Goal: Task Accomplishment & Management: Manage account settings

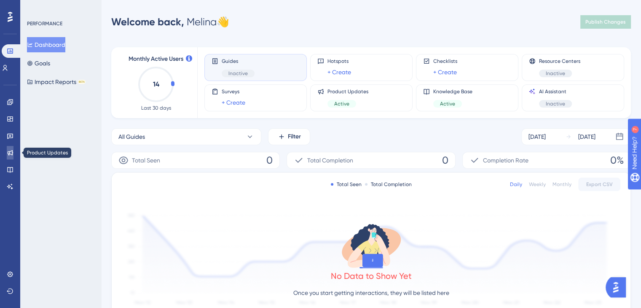
click at [10, 155] on icon at bounding box center [10, 152] width 7 height 7
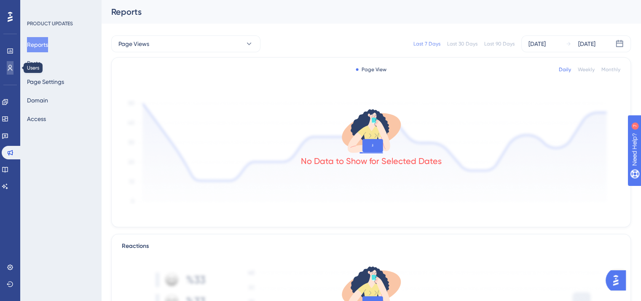
click at [10, 72] on link at bounding box center [10, 67] width 7 height 13
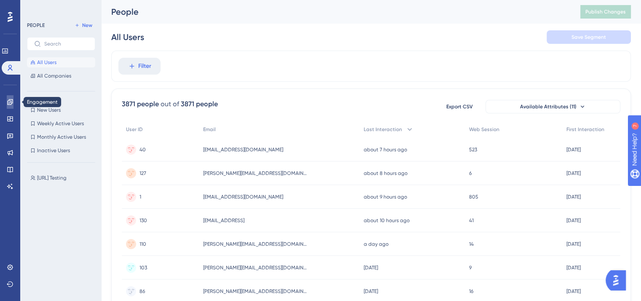
click at [9, 105] on icon at bounding box center [9, 101] width 5 height 5
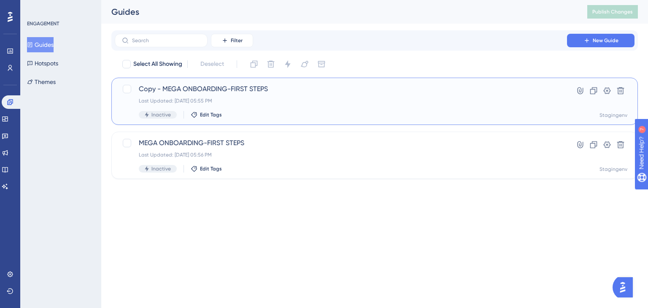
click at [295, 102] on div "Last Updated: Aug 28 2025, 05:55 PM" at bounding box center [341, 100] width 404 height 7
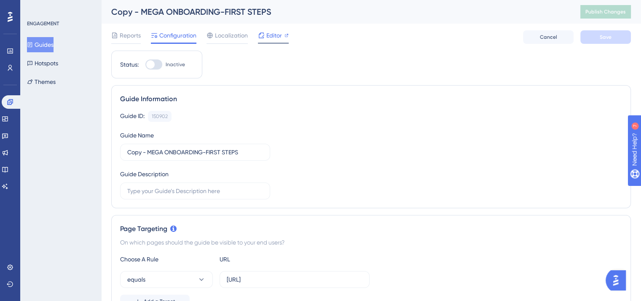
click at [277, 38] on span "Editor" at bounding box center [274, 35] width 16 height 10
click at [50, 46] on button "Guides" at bounding box center [40, 44] width 27 height 15
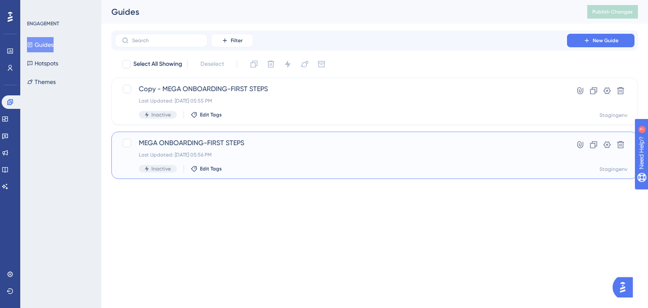
click at [268, 157] on div "Last Updated: Aug 28 2025, 05:56 PM" at bounding box center [341, 154] width 404 height 7
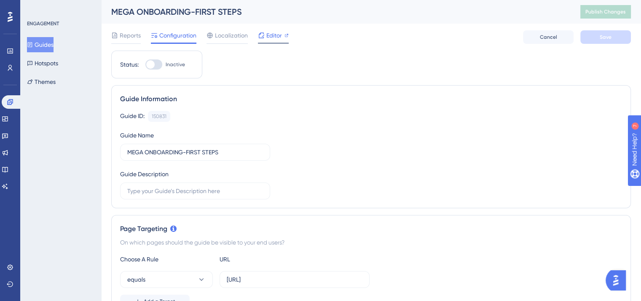
click at [269, 39] on span "Editor" at bounding box center [274, 35] width 16 height 10
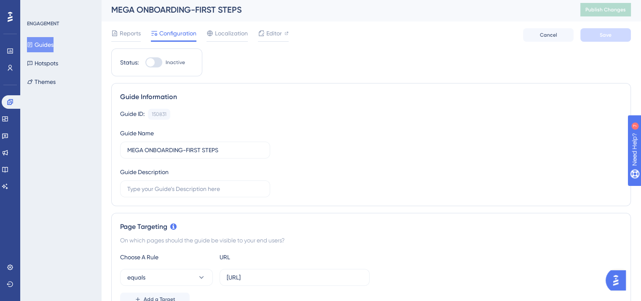
scroll to position [1, 0]
click at [40, 46] on button "Guides" at bounding box center [40, 44] width 27 height 15
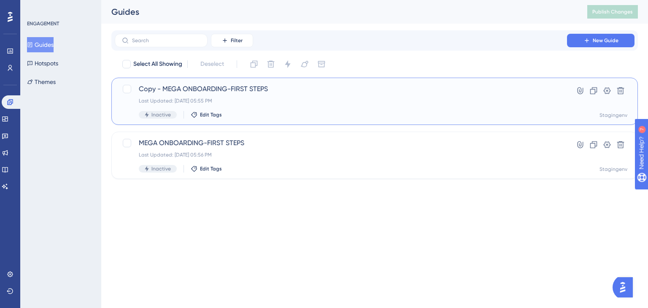
click at [307, 106] on div "Copy - MEGA ONBOARDING-FIRST STEPS Last Updated: Aug 28 2025, 05:55 PM Inactive…" at bounding box center [341, 101] width 404 height 35
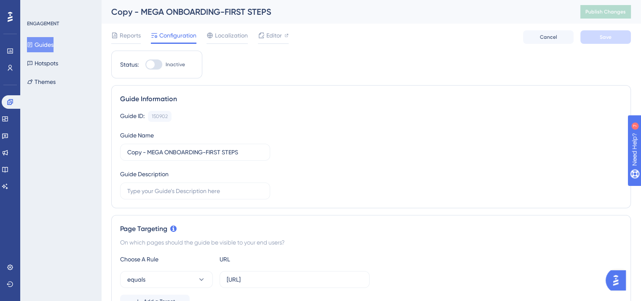
click at [43, 46] on button "Guides" at bounding box center [40, 44] width 27 height 15
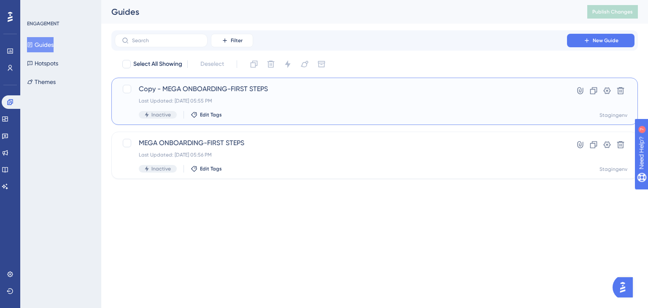
click at [298, 100] on div "Last Updated: Aug 28 2025, 05:55 PM" at bounding box center [341, 100] width 404 height 7
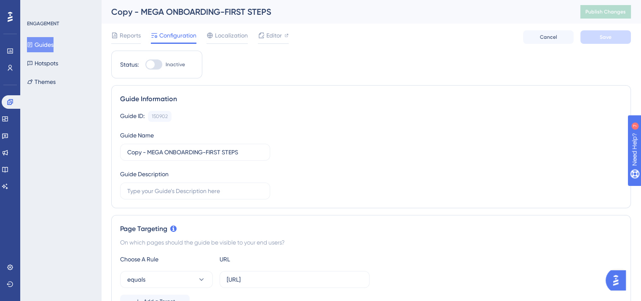
click at [261, 6] on div "Copy - MEGA ONBOARDING-FIRST STEPS" at bounding box center [335, 12] width 448 height 12
click at [266, 10] on div "Copy - MEGA ONBOARDING-FIRST STEPS" at bounding box center [335, 12] width 448 height 12
click at [272, 12] on div "Copy - MEGA ONBOARDING-FIRST STEPS" at bounding box center [335, 12] width 448 height 12
click at [270, 12] on div "Copy - MEGA ONBOARDING-FIRST STEPS" at bounding box center [335, 12] width 448 height 12
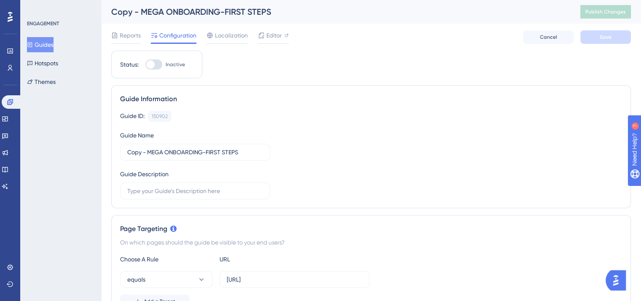
click at [270, 12] on div "Copy - MEGA ONBOARDING-FIRST STEPS" at bounding box center [335, 12] width 448 height 12
click at [249, 8] on div "Copy - MEGA ONBOARDING-FIRST STEPS" at bounding box center [335, 12] width 448 height 12
click at [134, 39] on span "Reports" at bounding box center [130, 35] width 21 height 10
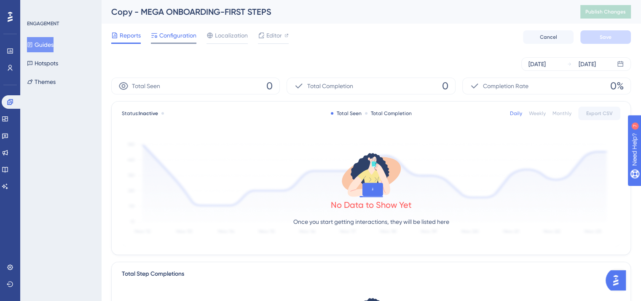
click at [177, 32] on span "Configuration" at bounding box center [177, 35] width 37 height 10
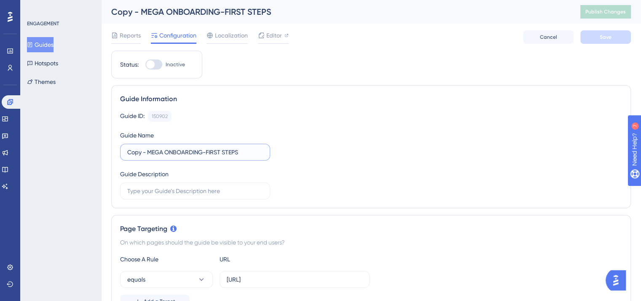
click at [242, 151] on input "Copy - MEGA ONBOARDING-FIRST STEPS" at bounding box center [195, 152] width 136 height 9
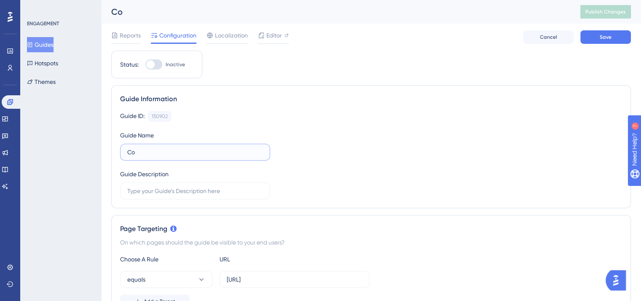
type input "C"
type input "WELCOME MEGA-DARK MODE"
click at [346, 132] on div "Guide ID: 150902 Copy Guide Name WELCOME MEGA-DARK MODE Guide Description" at bounding box center [371, 155] width 502 height 89
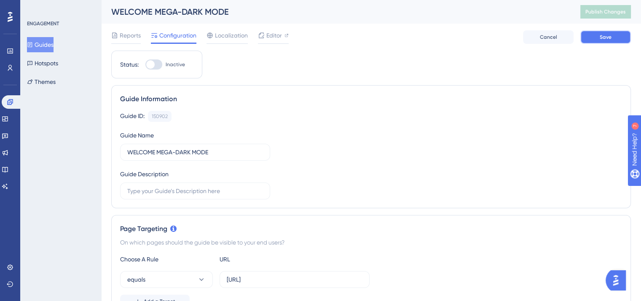
click at [608, 38] on span "Save" at bounding box center [606, 37] width 12 height 7
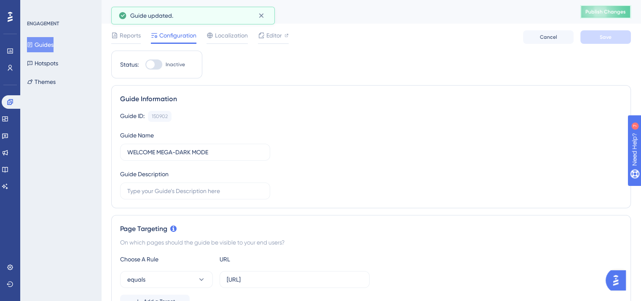
click at [613, 14] on span "Publish Changes" at bounding box center [606, 11] width 40 height 7
click at [50, 51] on button "Guides" at bounding box center [40, 44] width 27 height 15
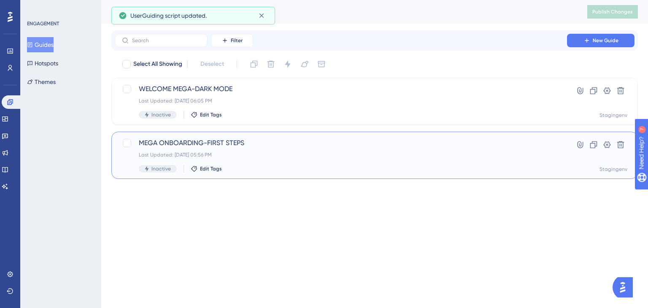
click at [286, 157] on div "Last Updated: Aug 28 2025, 05:56 PM" at bounding box center [341, 154] width 404 height 7
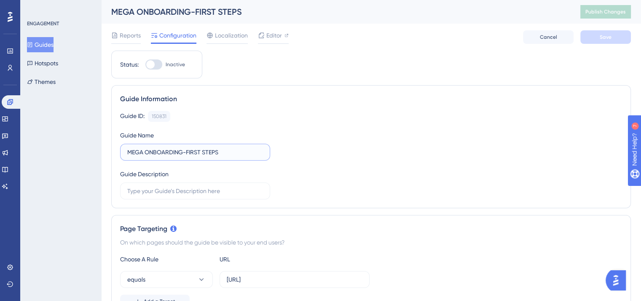
click at [189, 152] on input "MEGA ONBOARDING-FIRST STEPS" at bounding box center [195, 152] width 136 height 9
type input "WELCOME MEGA-LIGHT MODE"
click at [397, 132] on div "Guide ID: 150831 Copy Guide Name WELCOME MEGA-LIGHT MODE Guide Description" at bounding box center [371, 155] width 502 height 89
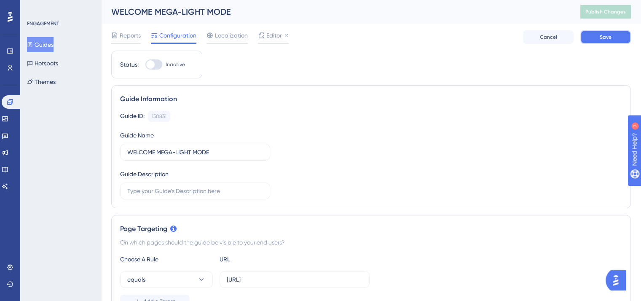
click at [608, 41] on button "Save" at bounding box center [606, 36] width 51 height 13
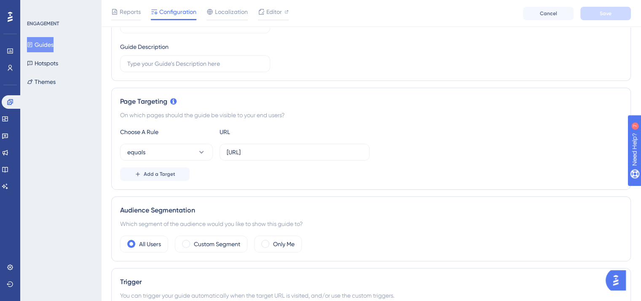
scroll to position [66, 0]
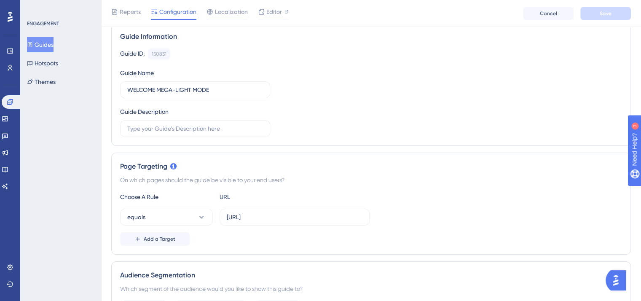
click at [48, 46] on button "Guides" at bounding box center [40, 44] width 27 height 15
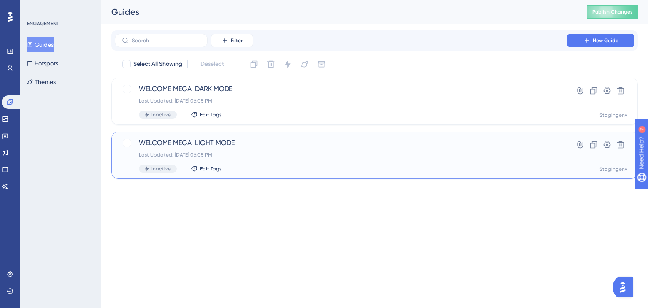
click at [358, 165] on div "Inactive Edit Tags" at bounding box center [341, 169] width 404 height 8
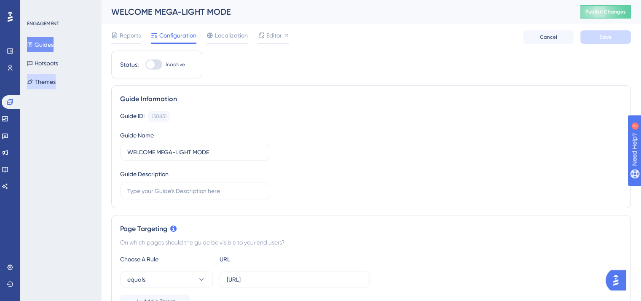
click at [51, 78] on button "Themes" at bounding box center [41, 81] width 29 height 15
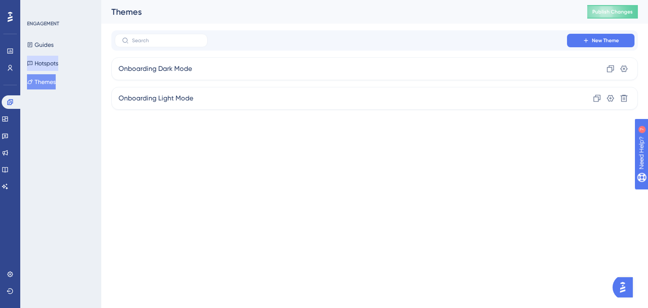
click at [56, 65] on button "Hotspots" at bounding box center [42, 63] width 31 height 15
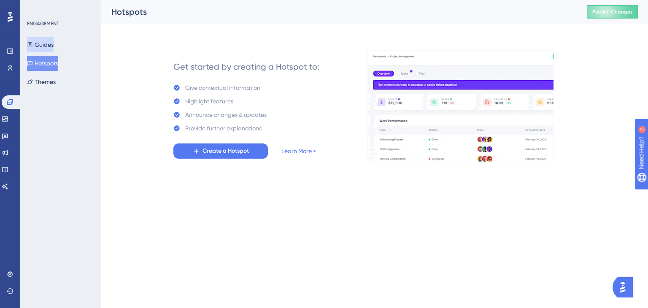
click at [54, 40] on button "Guides" at bounding box center [40, 44] width 27 height 15
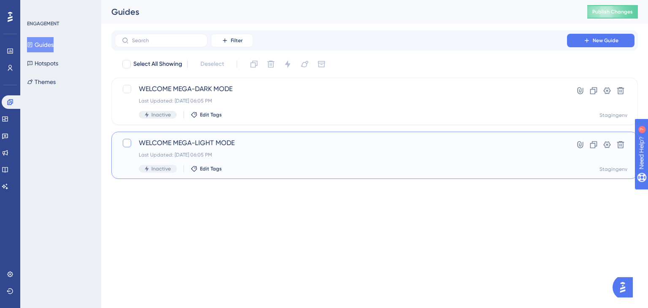
click at [129, 143] on div at bounding box center [127, 143] width 8 height 8
checkbox input "true"
click at [307, 63] on icon at bounding box center [305, 64] width 8 height 7
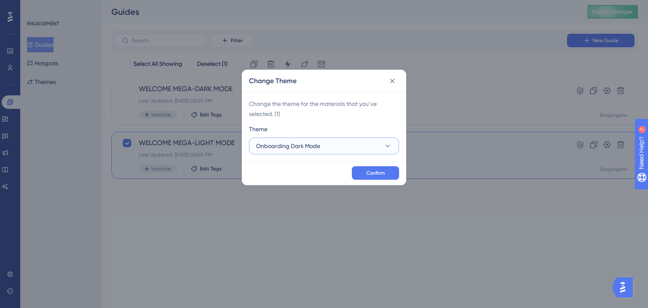
click at [390, 148] on icon at bounding box center [387, 146] width 8 height 8
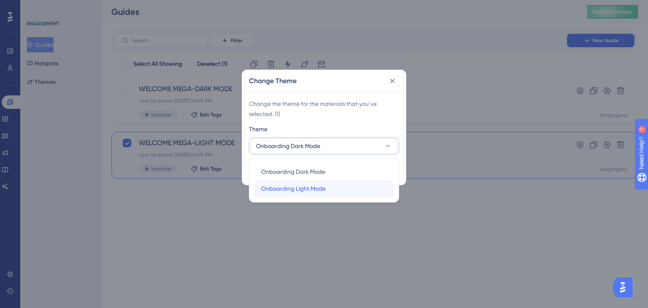
click at [316, 185] on span "Onboarding Light Mode" at bounding box center [293, 188] width 65 height 10
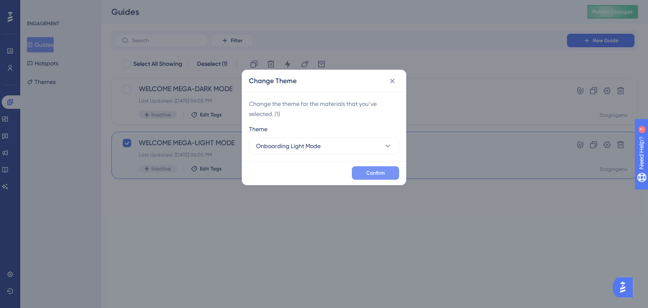
click at [370, 174] on span "Confirm" at bounding box center [375, 172] width 19 height 7
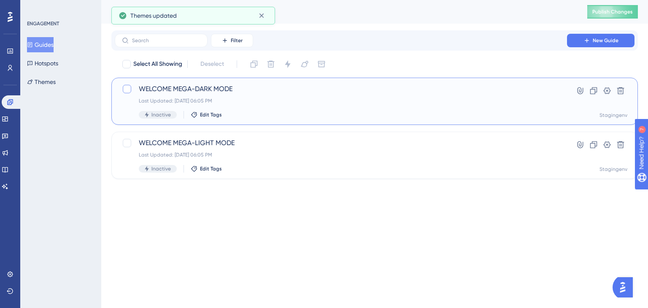
click at [125, 89] on div at bounding box center [127, 89] width 8 height 8
checkbox input "true"
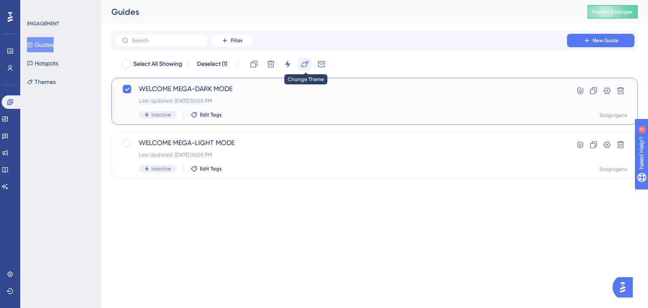
click at [305, 63] on icon at bounding box center [304, 64] width 8 height 8
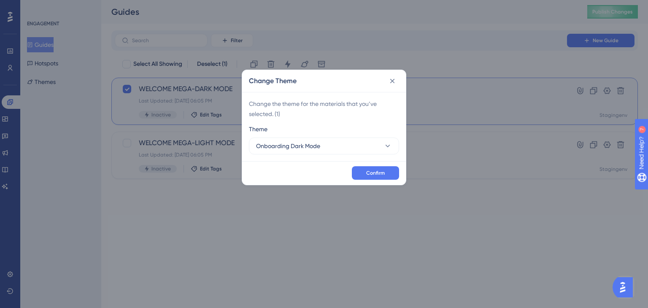
click at [241, 231] on div "Change Theme Change the theme for the materials that you’ve selected. ( 1 ) The…" at bounding box center [324, 154] width 648 height 308
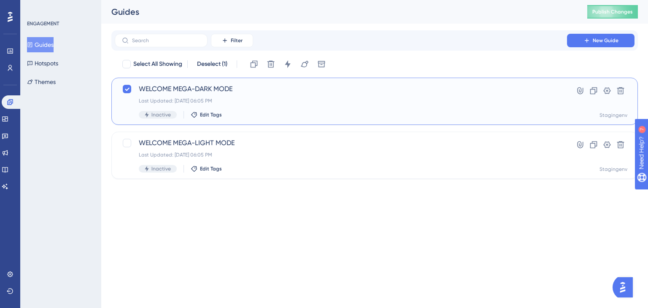
click at [268, 100] on div "Last Updated: Aug 29 2025, 06:05 PM" at bounding box center [341, 100] width 404 height 7
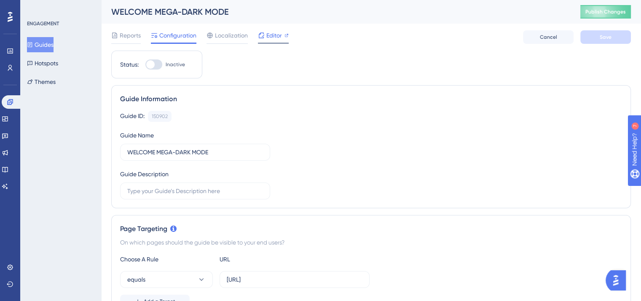
click at [272, 38] on span "Editor" at bounding box center [274, 35] width 16 height 10
click at [49, 45] on button "Guides" at bounding box center [40, 44] width 27 height 15
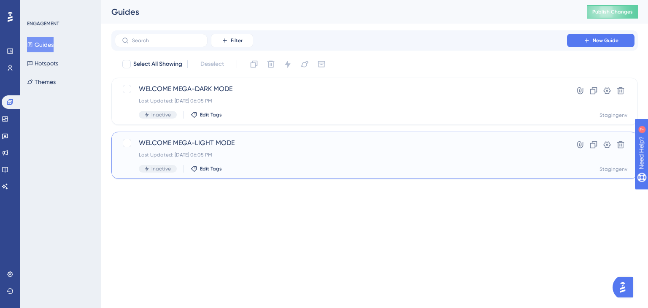
click at [257, 161] on div "WELCOME MEGA-LIGHT MODE Last Updated: Aug 29 2025, 06:05 PM Inactive Edit Tags" at bounding box center [341, 155] width 404 height 35
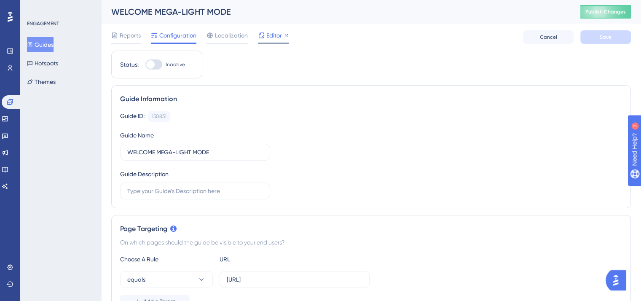
click at [279, 39] on span "Editor" at bounding box center [274, 35] width 16 height 10
click at [273, 38] on span "Editor" at bounding box center [274, 35] width 16 height 10
click at [47, 47] on button "Guides" at bounding box center [40, 44] width 27 height 15
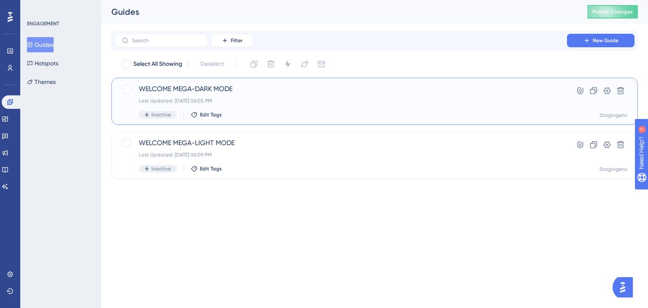
click at [272, 90] on span "WELCOME MEGA-DARK MODE" at bounding box center [341, 89] width 404 height 10
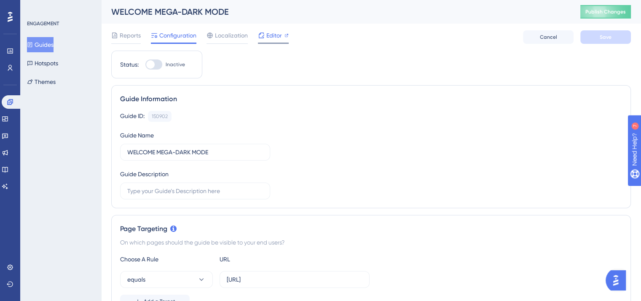
click at [276, 32] on span "Editor" at bounding box center [274, 35] width 16 height 10
click at [48, 46] on button "Guides" at bounding box center [40, 44] width 27 height 15
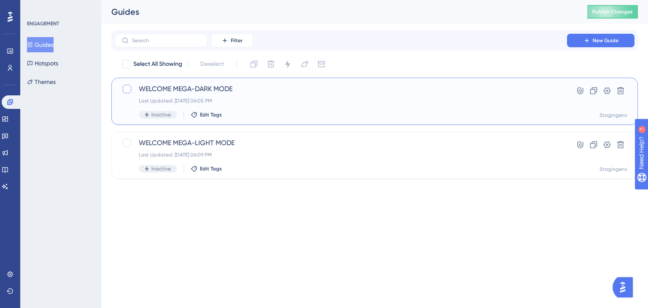
click at [126, 86] on div at bounding box center [127, 89] width 8 height 8
checkbox input "true"
click at [304, 66] on icon at bounding box center [304, 64] width 8 height 8
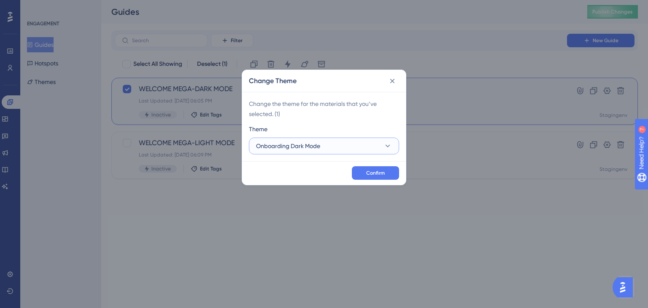
click at [329, 146] on button "Onboarding Dark Mode" at bounding box center [324, 145] width 150 height 17
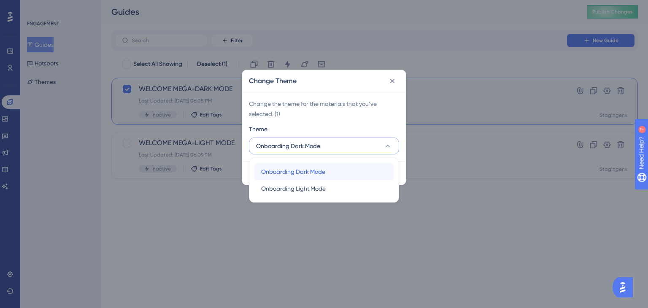
click at [303, 166] on div "Onboarding Dark Mode Onboarding Dark Mode" at bounding box center [324, 171] width 126 height 17
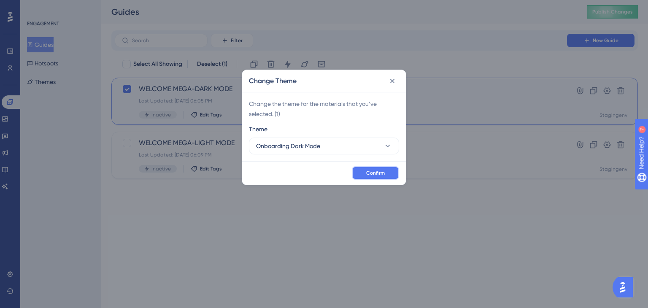
click at [379, 179] on button "Confirm" at bounding box center [375, 172] width 47 height 13
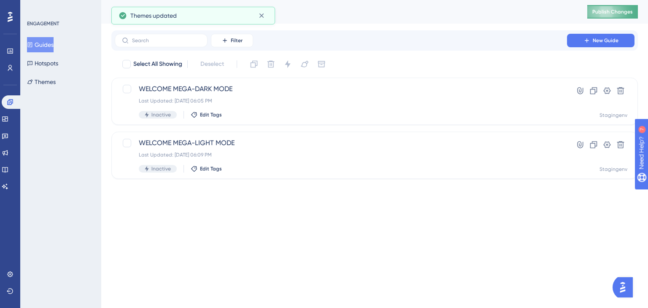
click at [607, 13] on span "Publish Changes" at bounding box center [612, 11] width 40 height 7
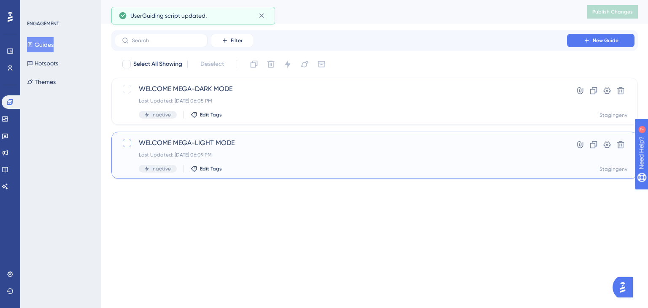
click at [128, 144] on div at bounding box center [127, 143] width 8 height 8
checkbox input "true"
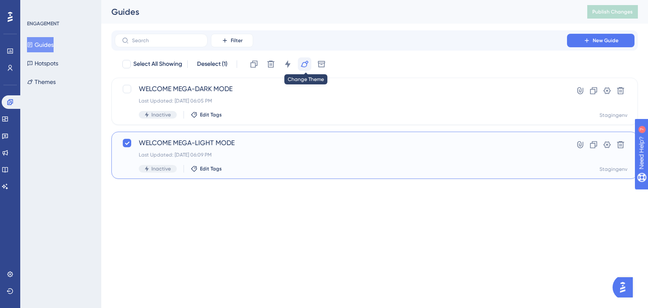
click at [306, 70] on button at bounding box center [304, 63] width 13 height 13
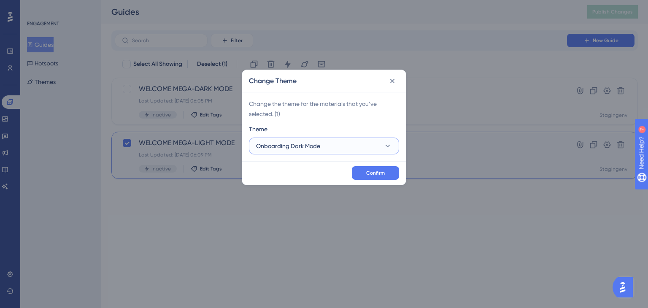
click at [380, 150] on button "Onboarding Dark Mode" at bounding box center [324, 145] width 150 height 17
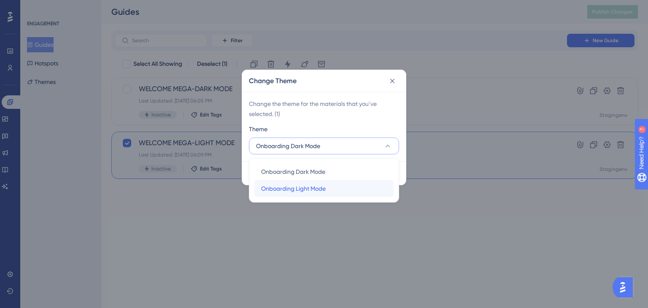
click at [315, 183] on span "Onboarding Light Mode" at bounding box center [293, 188] width 65 height 10
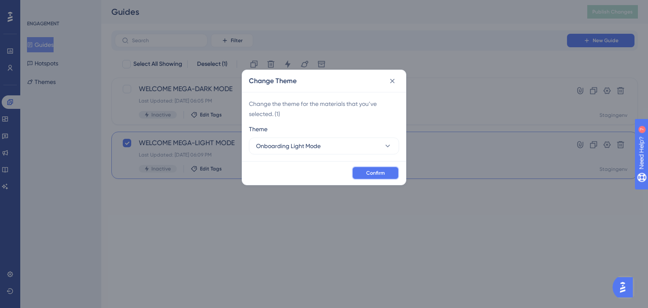
click at [374, 169] on span "Confirm" at bounding box center [375, 172] width 19 height 7
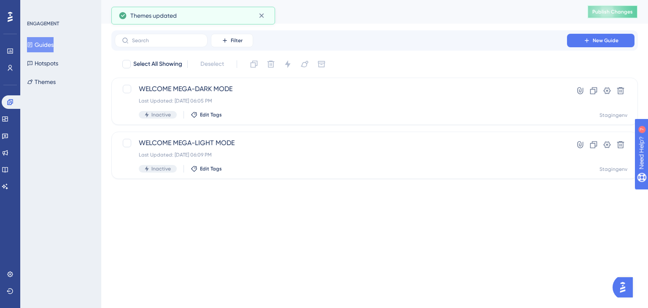
click at [609, 13] on span "Publish Changes" at bounding box center [612, 11] width 40 height 7
click at [128, 89] on div at bounding box center [127, 89] width 8 height 8
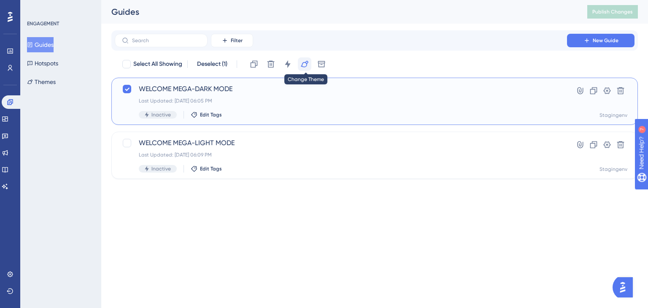
click at [305, 65] on icon at bounding box center [304, 64] width 8 height 8
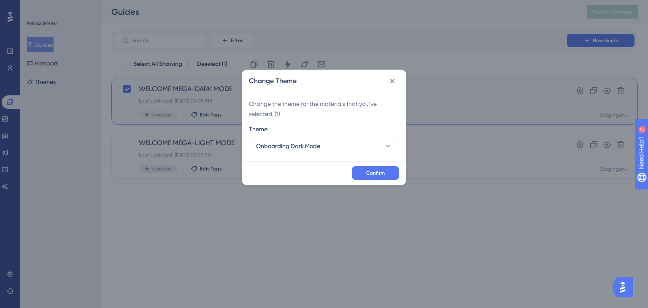
click at [219, 230] on div "Change Theme Change the theme for the materials that you’ve selected. ( 1 ) The…" at bounding box center [324, 154] width 648 height 308
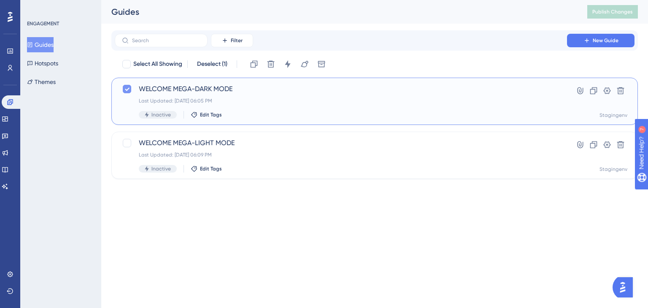
click at [126, 86] on icon at bounding box center [126, 89] width 5 height 7
checkbox input "false"
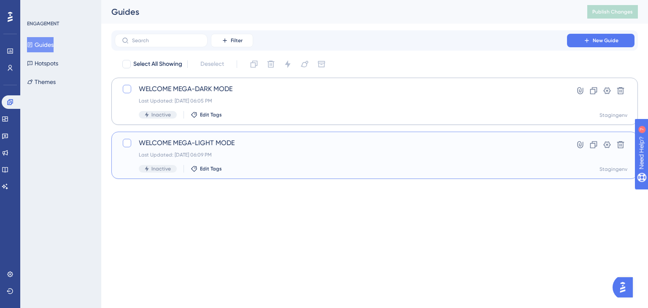
click at [129, 143] on div at bounding box center [127, 143] width 8 height 8
checkbox input "true"
click at [304, 66] on icon at bounding box center [304, 64] width 8 height 8
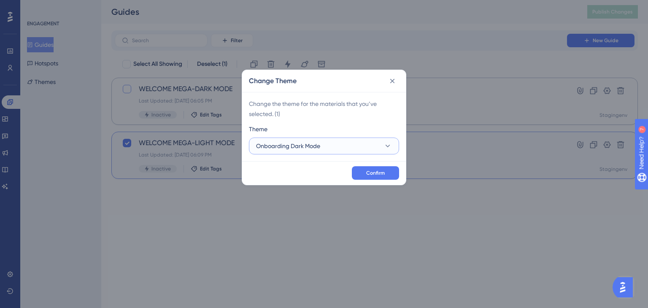
click at [389, 142] on icon at bounding box center [387, 146] width 8 height 8
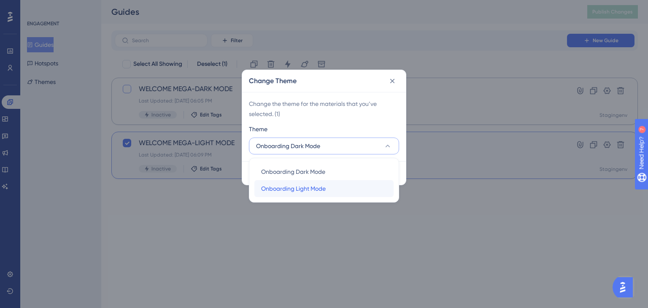
click at [313, 189] on span "Onboarding Light Mode" at bounding box center [293, 188] width 65 height 10
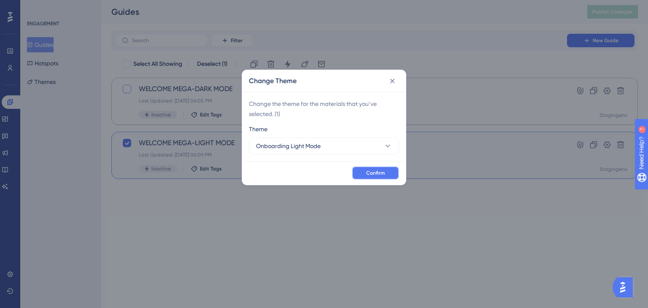
click at [376, 174] on span "Confirm" at bounding box center [375, 172] width 19 height 7
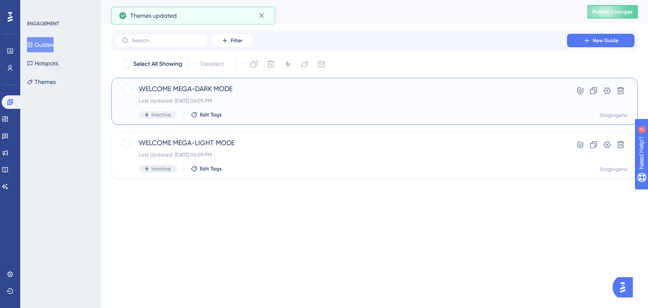
click at [296, 105] on div "WELCOME MEGA-DARK MODE Last Updated: Aug 29 2025, 06:05 PM Inactive Edit Tags" at bounding box center [341, 101] width 404 height 35
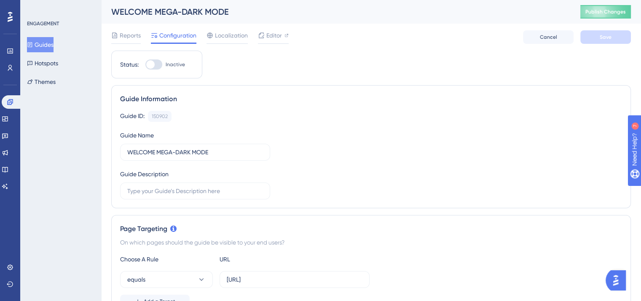
click at [33, 42] on icon at bounding box center [30, 45] width 6 height 6
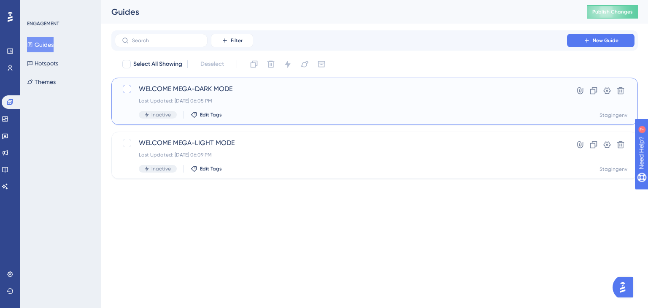
click at [126, 89] on div at bounding box center [127, 89] width 8 height 8
checkbox input "true"
click at [302, 62] on icon at bounding box center [304, 64] width 8 height 8
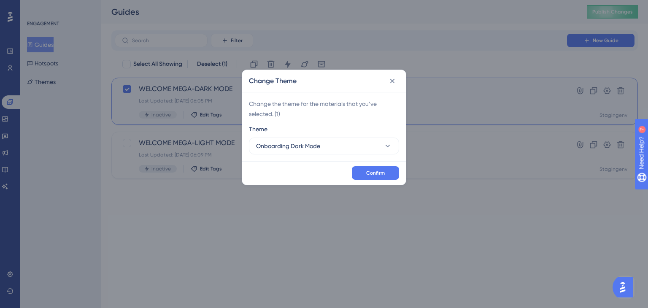
click at [278, 225] on div "Change Theme Change the theme for the materials that you’ve selected. ( 1 ) The…" at bounding box center [324, 154] width 648 height 308
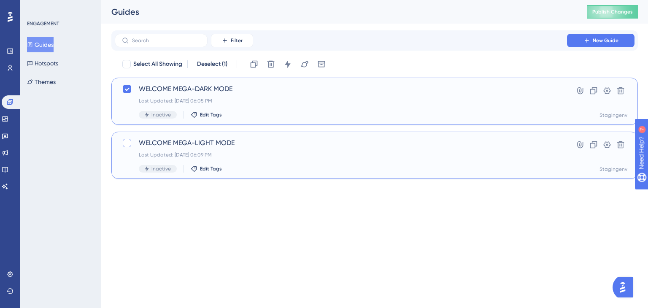
click at [123, 143] on div at bounding box center [127, 143] width 8 height 8
checkbox input "true"
click at [129, 91] on icon at bounding box center [126, 89] width 5 height 7
checkbox input "false"
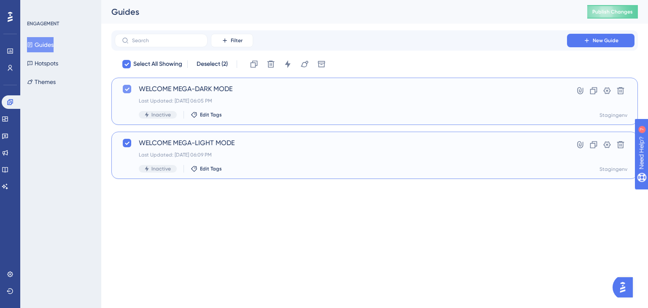
checkbox input "false"
click at [299, 65] on button at bounding box center [304, 63] width 13 height 13
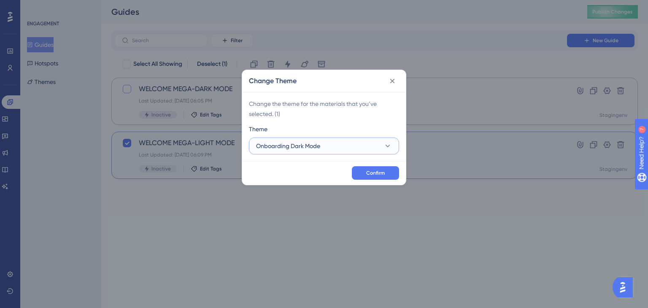
click at [393, 151] on button "Onboarding Dark Mode" at bounding box center [324, 145] width 150 height 17
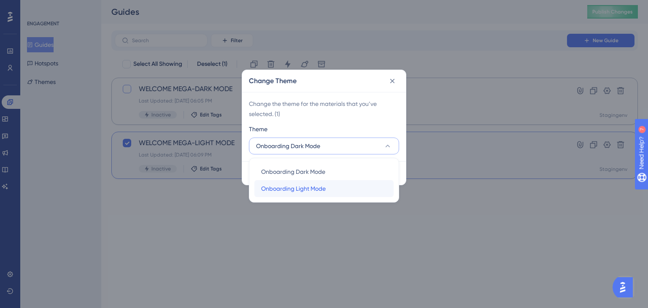
click at [350, 189] on div "Onboarding Light Mode Onboarding Light Mode" at bounding box center [324, 188] width 126 height 17
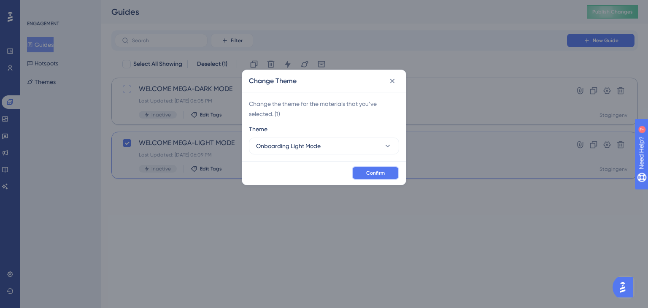
click at [378, 173] on span "Confirm" at bounding box center [375, 172] width 19 height 7
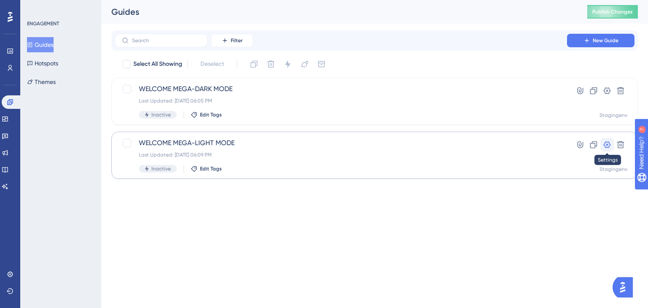
click at [607, 142] on icon at bounding box center [606, 144] width 7 height 7
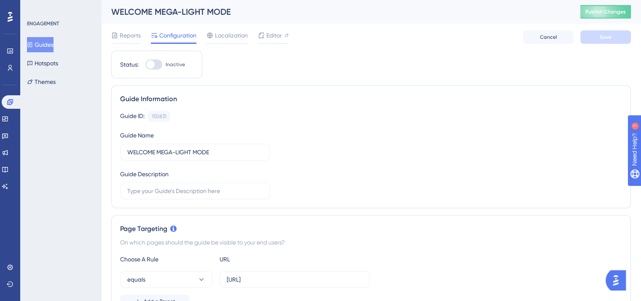
click at [49, 42] on button "Guides" at bounding box center [40, 44] width 27 height 15
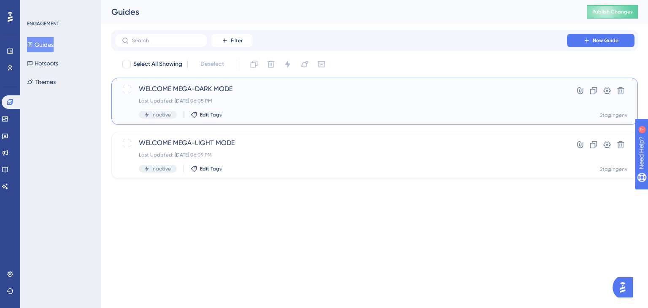
click at [419, 105] on div "WELCOME MEGA-DARK MODE Last Updated: Aug 29 2025, 06:05 PM Inactive Edit Tags" at bounding box center [341, 101] width 404 height 35
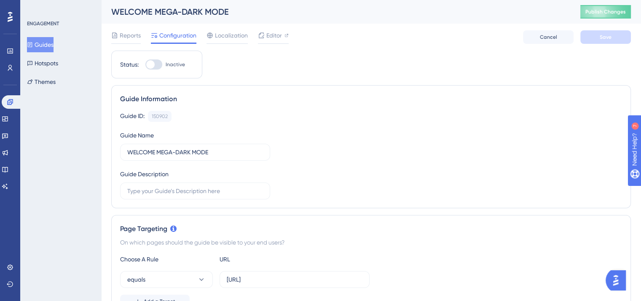
click at [46, 44] on button "Guides" at bounding box center [40, 44] width 27 height 15
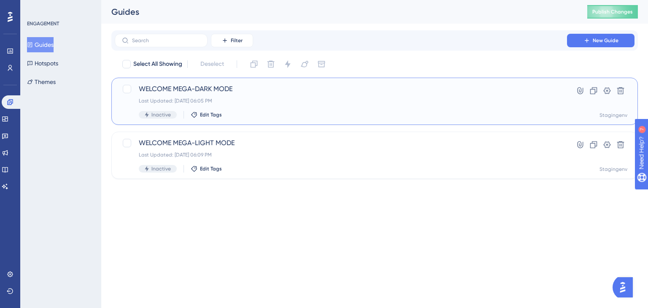
click at [267, 97] on div "Last Updated: Aug 29 2025, 06:05 PM" at bounding box center [341, 100] width 404 height 7
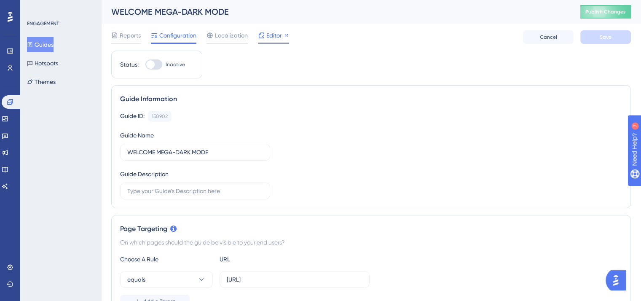
click at [274, 31] on span "Editor" at bounding box center [274, 35] width 16 height 10
click at [54, 43] on button "Guides" at bounding box center [40, 44] width 27 height 15
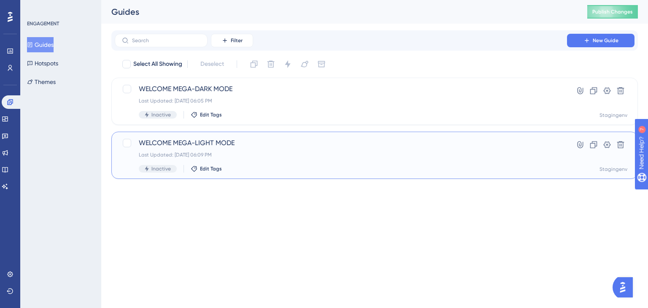
click at [275, 155] on div "Last Updated: Aug 29 2025, 06:09 PM" at bounding box center [341, 154] width 404 height 7
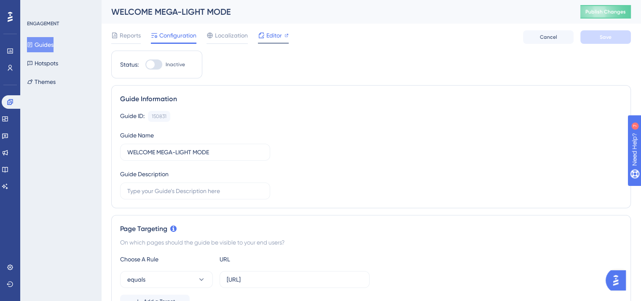
click at [272, 33] on span "Editor" at bounding box center [274, 35] width 16 height 10
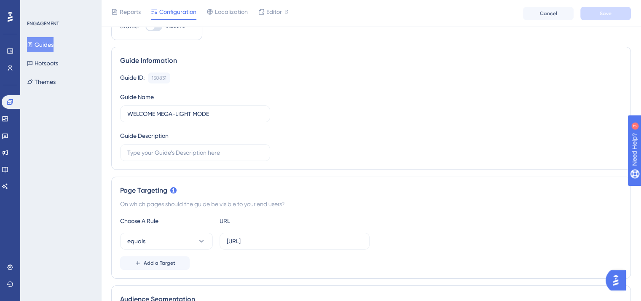
scroll to position [40, 0]
click at [54, 41] on button "Guides" at bounding box center [40, 44] width 27 height 15
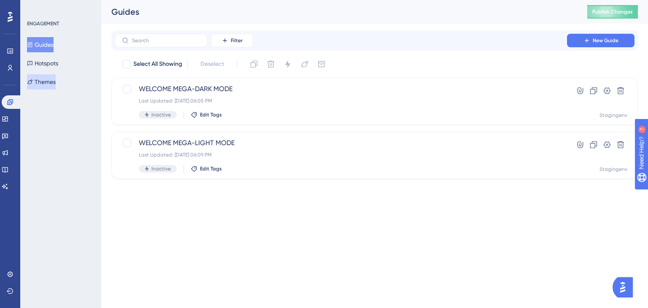
click at [56, 83] on button "Themes" at bounding box center [41, 81] width 29 height 15
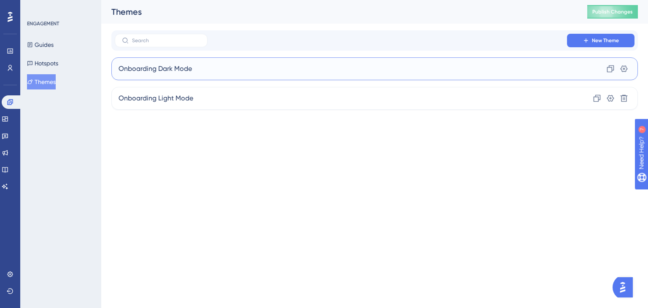
click at [217, 71] on div "Onboarding Dark Mode Clone Settings" at bounding box center [374, 68] width 526 height 23
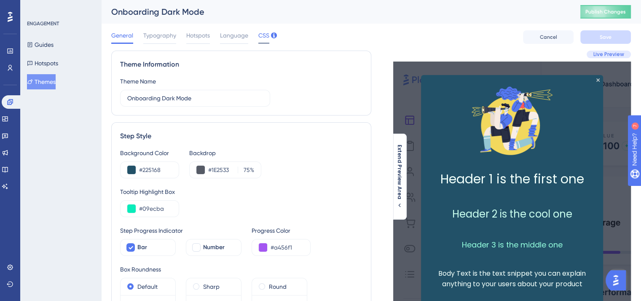
click at [261, 36] on span "CSS" at bounding box center [263, 35] width 11 height 10
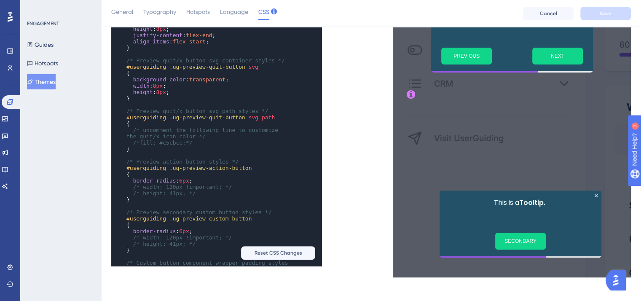
scroll to position [627, 0]
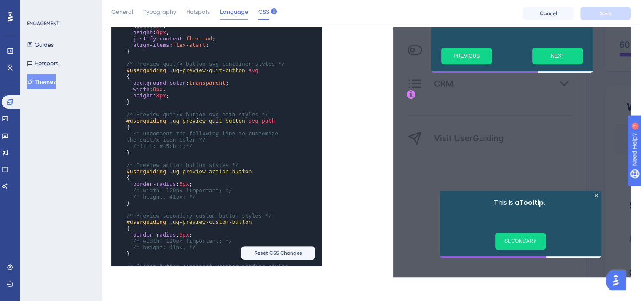
click at [240, 9] on span "Language" at bounding box center [234, 12] width 28 height 10
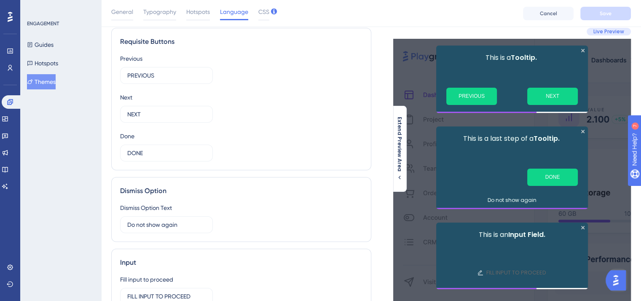
scroll to position [0, 0]
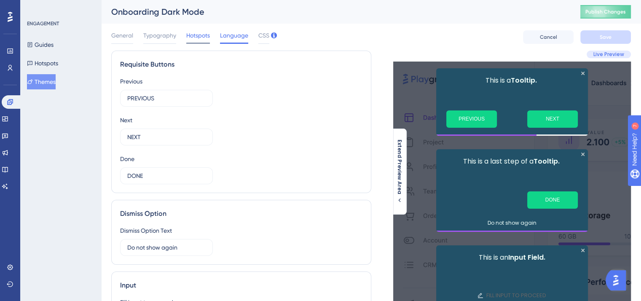
click at [197, 42] on div "Hotspots" at bounding box center [198, 36] width 24 height 13
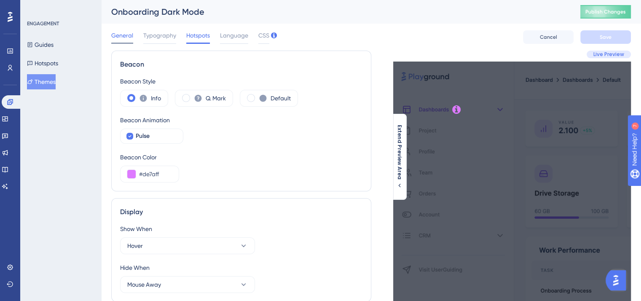
click at [132, 34] on span "General" at bounding box center [122, 35] width 22 height 10
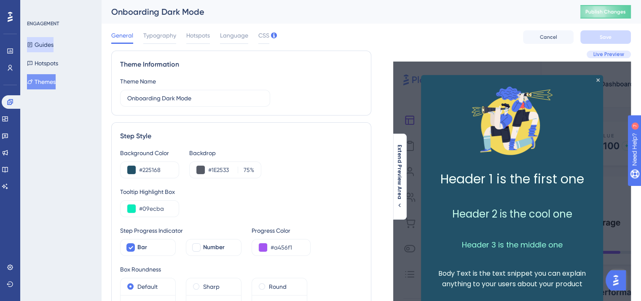
click at [48, 39] on button "Guides" at bounding box center [40, 44] width 27 height 15
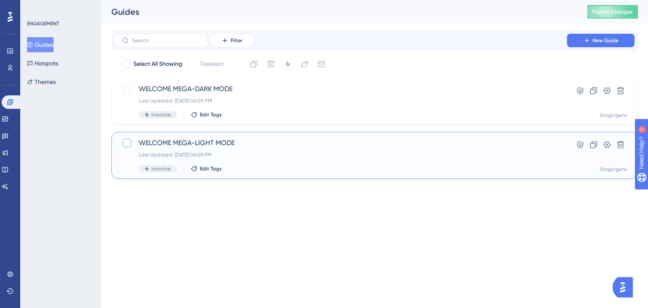
click at [128, 144] on div at bounding box center [127, 143] width 8 height 8
checkbox input "true"
click at [619, 147] on icon at bounding box center [620, 144] width 7 height 7
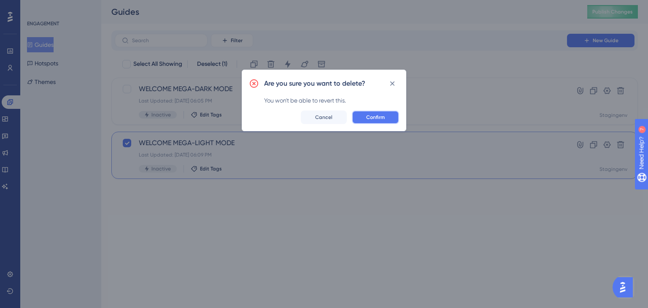
click at [383, 118] on span "Confirm" at bounding box center [375, 117] width 19 height 7
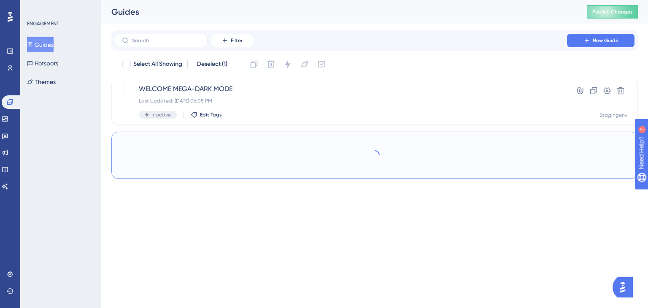
checkbox input "false"
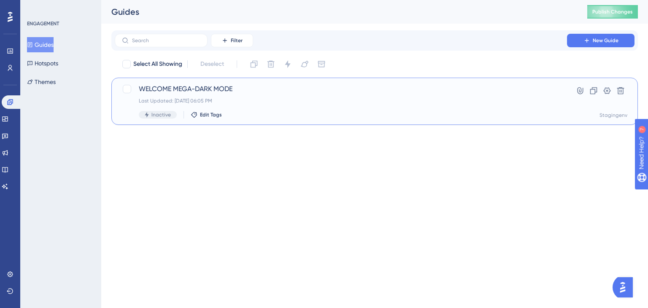
click at [236, 102] on div "Last Updated: Aug 29 2025, 06:05 PM" at bounding box center [341, 100] width 404 height 7
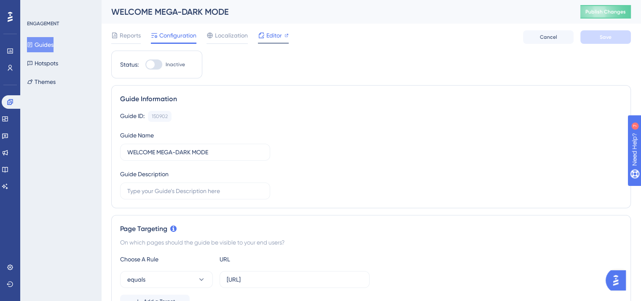
click at [279, 38] on span "Editor" at bounding box center [274, 35] width 16 height 10
click at [54, 45] on button "Guides" at bounding box center [40, 44] width 27 height 15
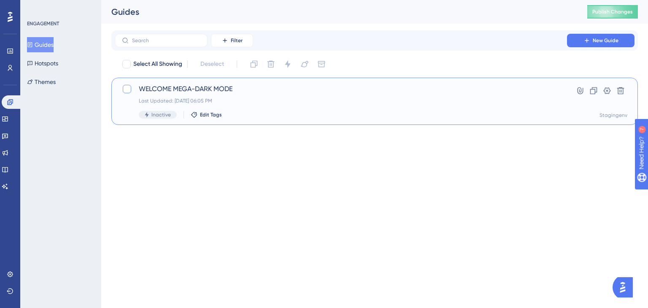
click at [125, 89] on div at bounding box center [127, 89] width 8 height 8
checkbox input "true"
click at [310, 67] on button at bounding box center [304, 63] width 13 height 13
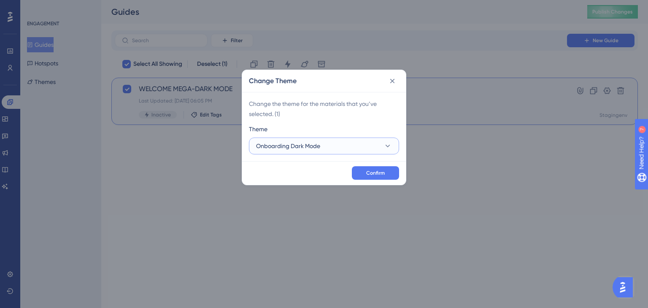
click at [333, 144] on button "Onboarding Dark Mode" at bounding box center [324, 145] width 150 height 17
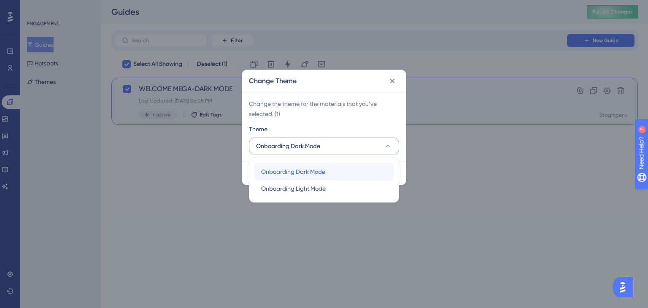
click at [315, 170] on span "Onboarding Dark Mode" at bounding box center [293, 172] width 64 height 10
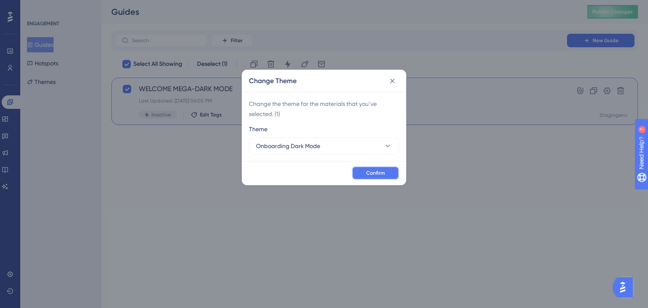
click at [373, 174] on span "Confirm" at bounding box center [375, 172] width 19 height 7
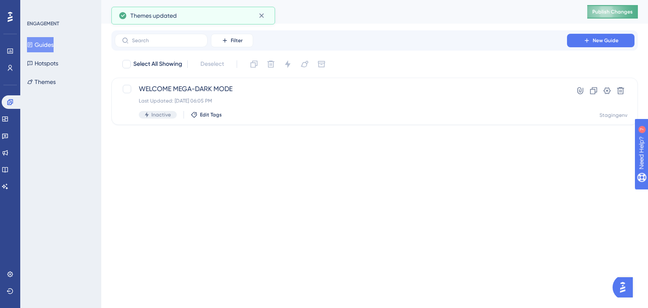
click at [605, 16] on button "Publish Changes" at bounding box center [612, 11] width 51 height 13
click at [261, 105] on div "WELCOME MEGA-DARK MODE Last Updated: Aug 29 2025, 06:05 PM Inactive Edit Tags" at bounding box center [341, 101] width 404 height 35
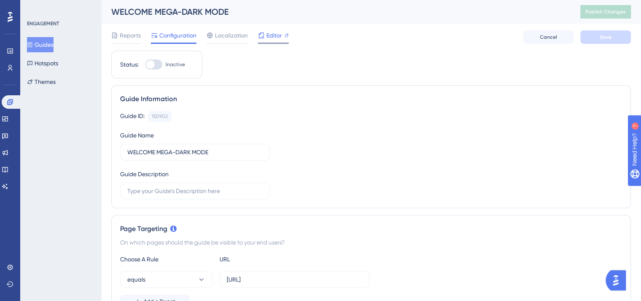
click at [268, 36] on span "Editor" at bounding box center [274, 35] width 16 height 10
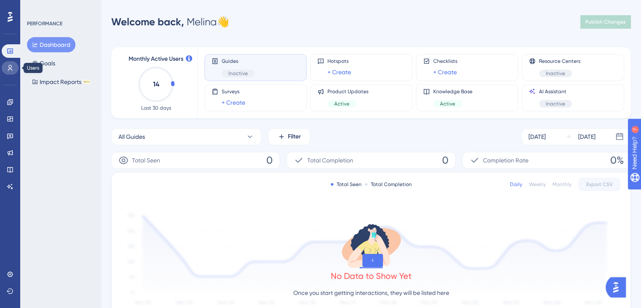
click at [13, 64] on link at bounding box center [10, 67] width 17 height 13
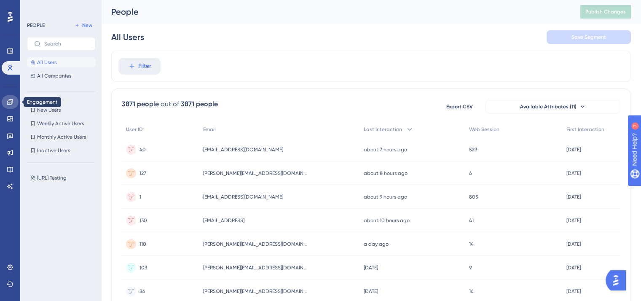
click at [12, 106] on link at bounding box center [10, 101] width 17 height 13
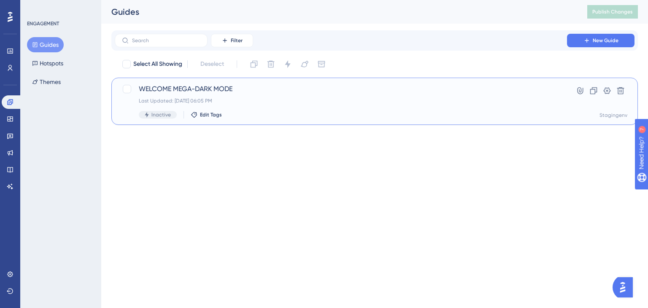
click at [302, 108] on div "WELCOME MEGA-DARK MODE Last Updated: Aug 29 2025, 06:05 PM Inactive Edit Tags" at bounding box center [341, 101] width 404 height 35
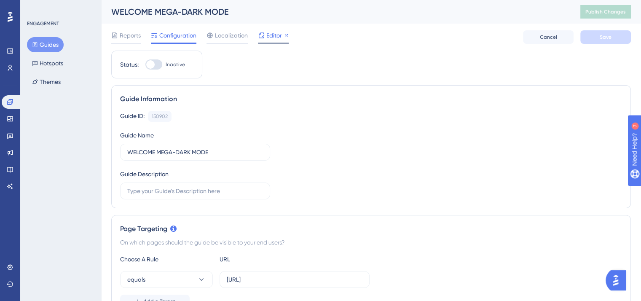
click at [277, 36] on span "Editor" at bounding box center [274, 35] width 16 height 10
